Goal: Task Accomplishment & Management: Manage account settings

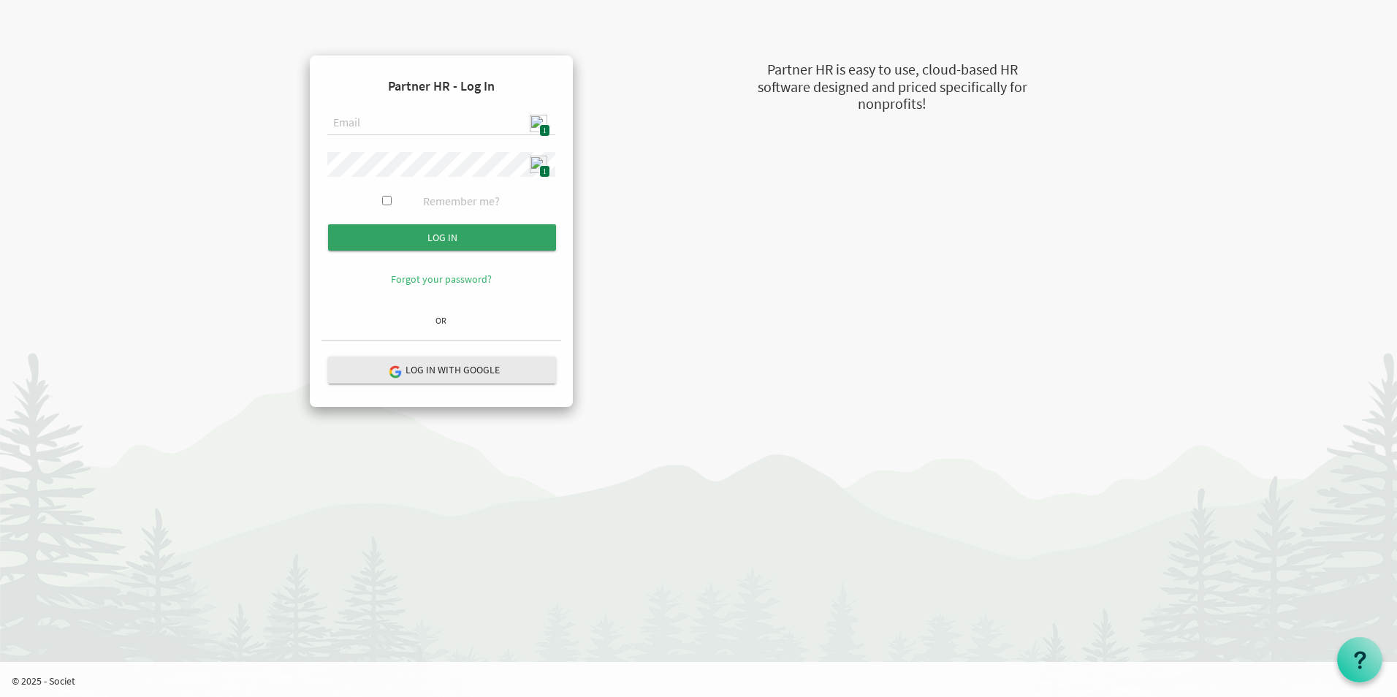
type input "[EMAIL_ADDRESS][DOMAIN_NAME]"
click at [484, 240] on input "Log in" at bounding box center [442, 237] width 228 height 26
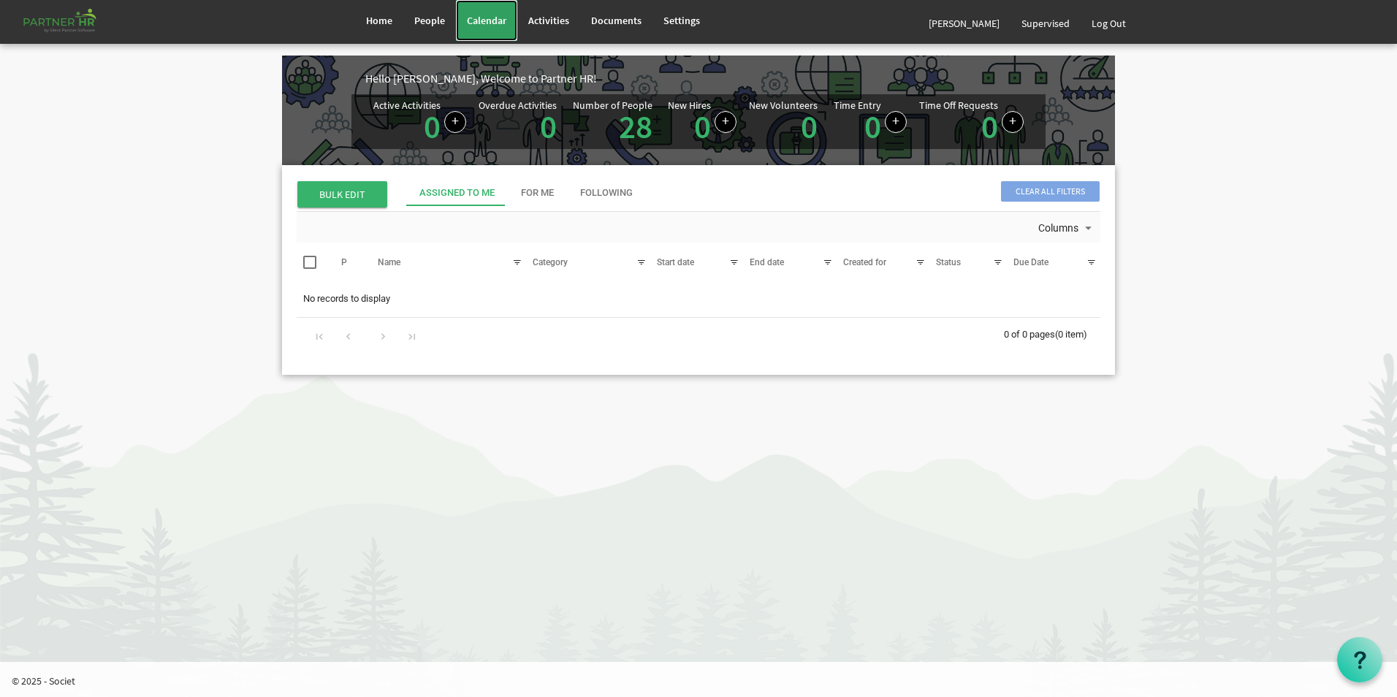
click at [482, 11] on link "Calendar" at bounding box center [486, 20] width 61 height 41
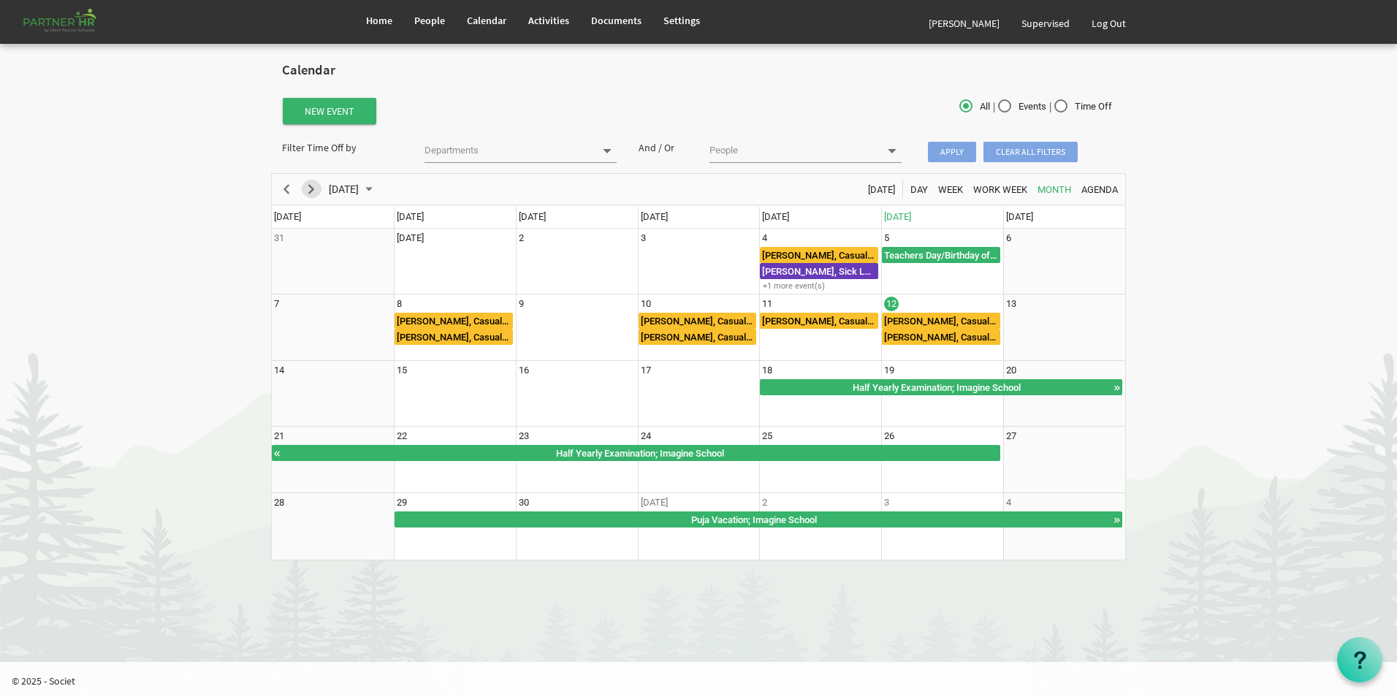
click at [321, 195] on div "next period" at bounding box center [311, 189] width 25 height 31
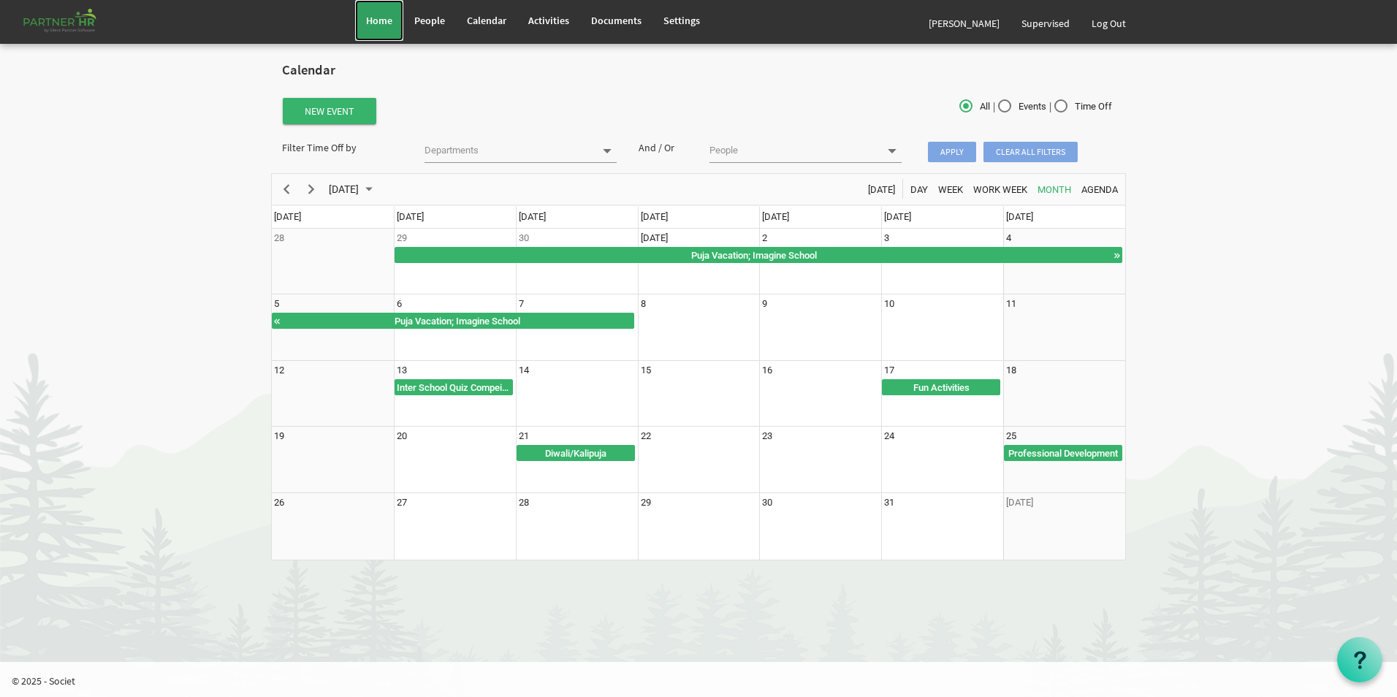
click at [372, 26] on span "Home" at bounding box center [379, 20] width 26 height 13
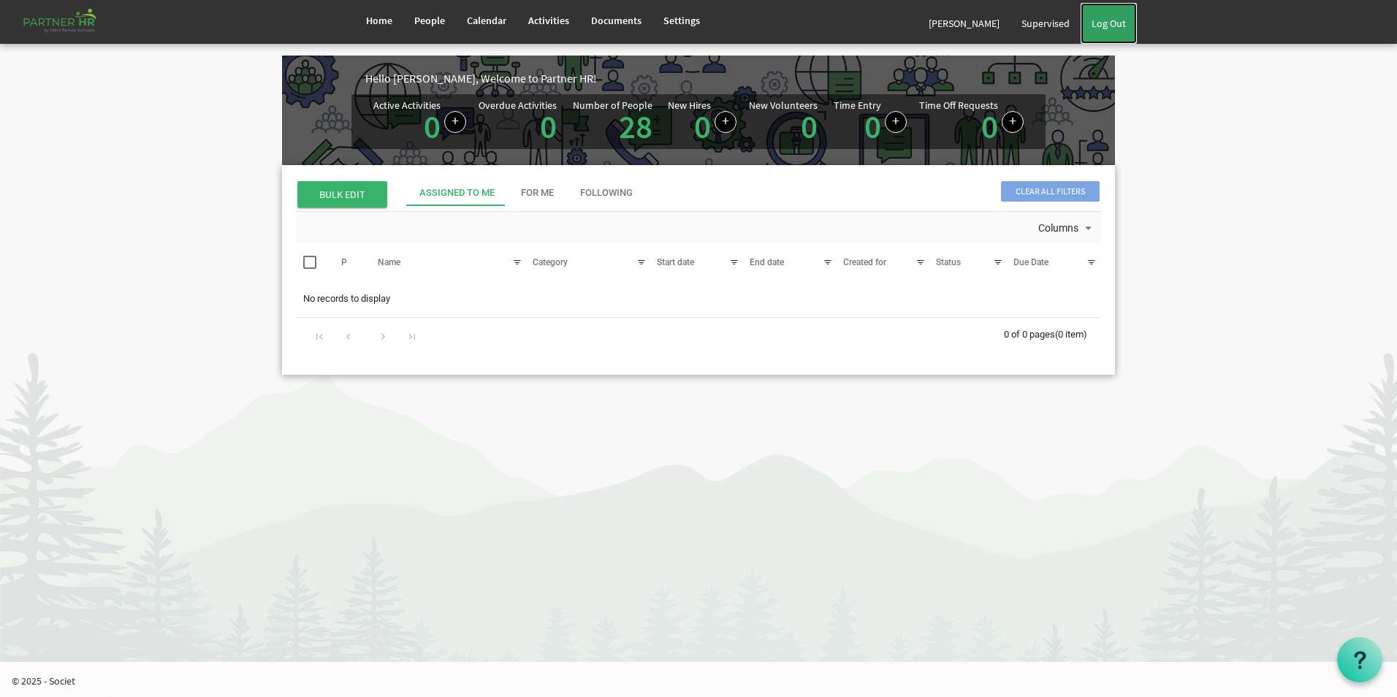
click at [1117, 26] on link "Log Out" at bounding box center [1109, 23] width 56 height 41
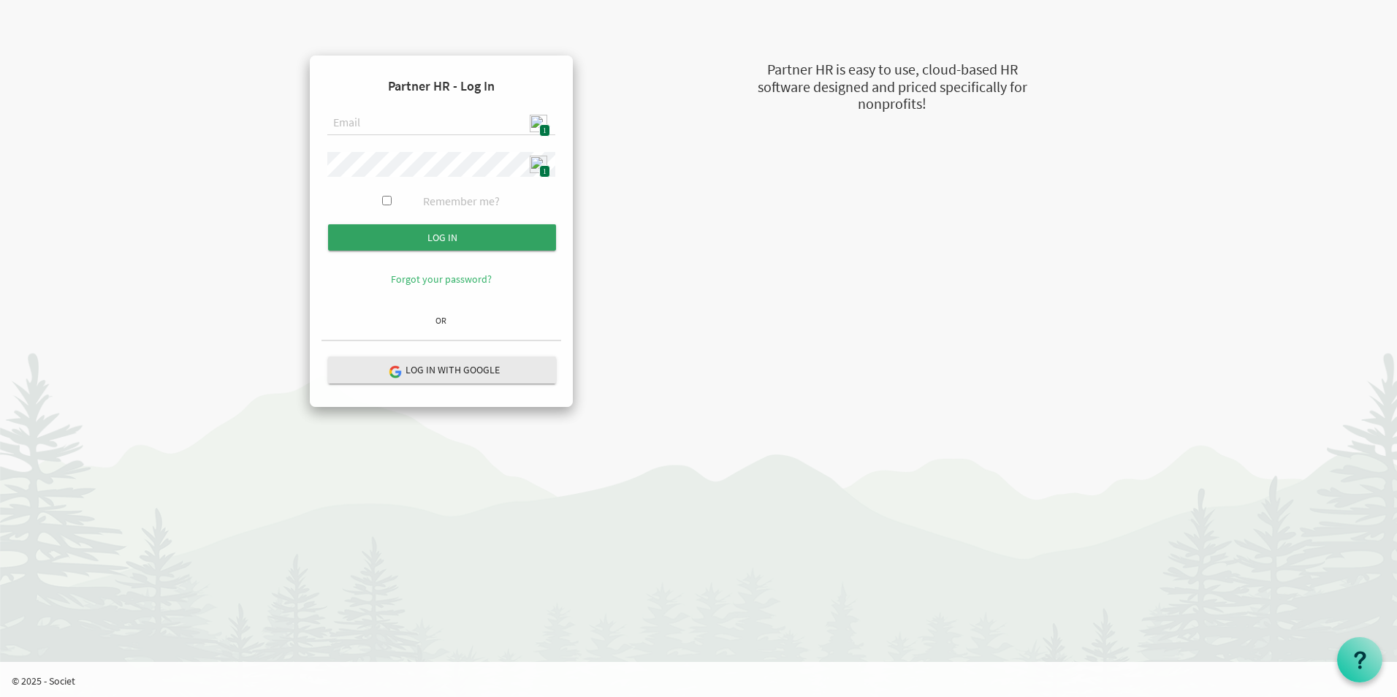
type input "admin@stepind.org"
click at [446, 228] on input "Log in" at bounding box center [442, 237] width 228 height 26
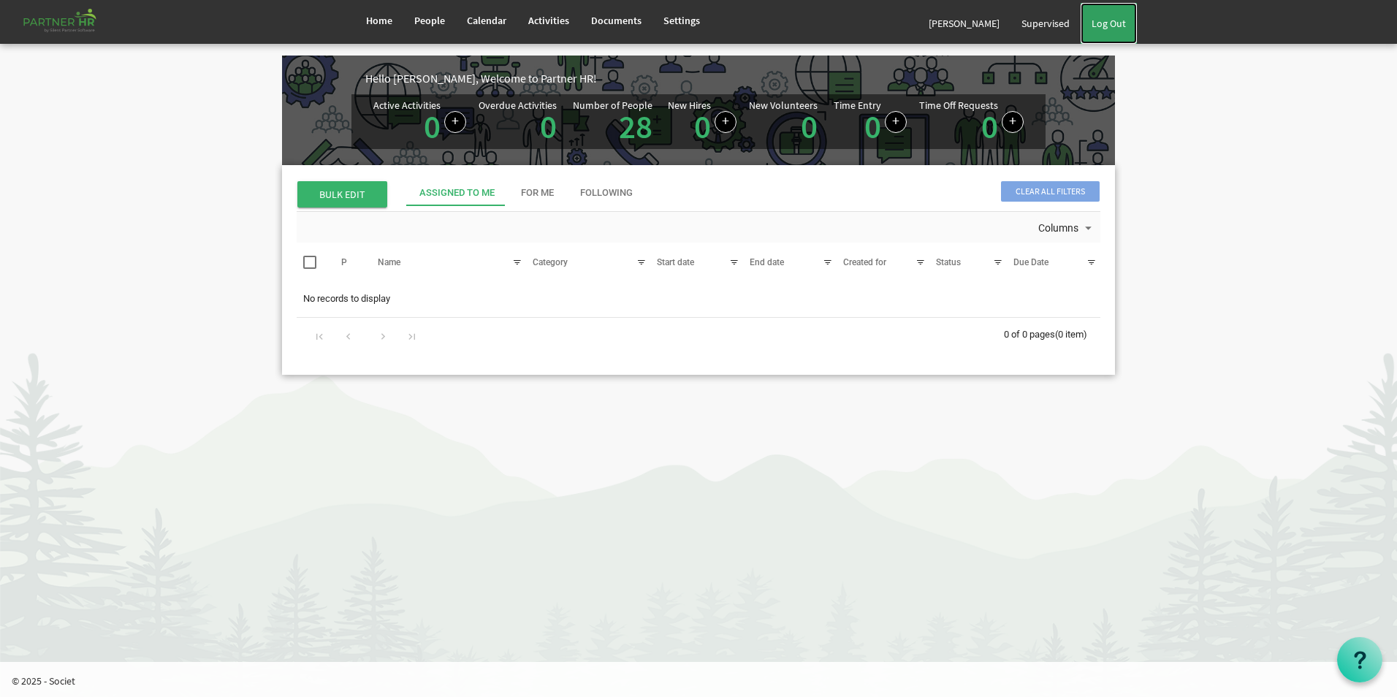
drag, startPoint x: 1106, startPoint y: 28, endPoint x: 1098, endPoint y: 28, distance: 8.0
click at [1106, 28] on link "Log Out" at bounding box center [1109, 23] width 56 height 41
